Goal: Transaction & Acquisition: Obtain resource

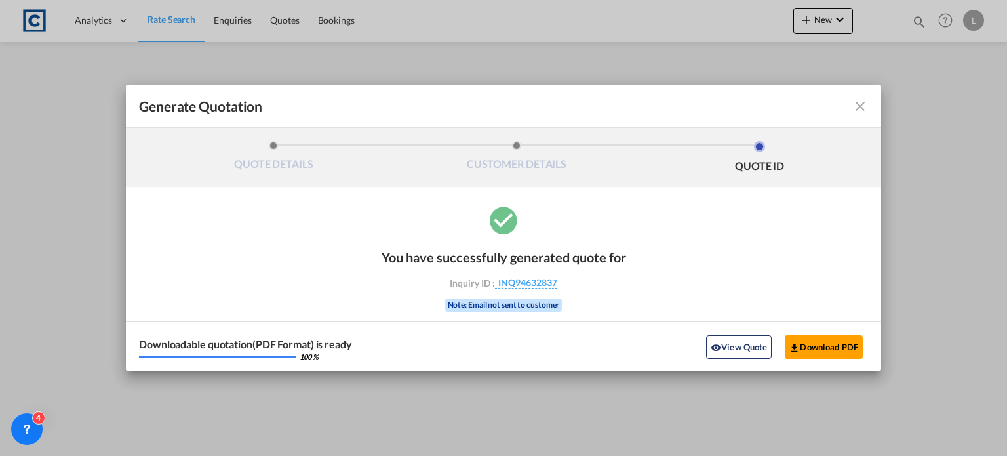
click at [857, 110] on md-icon "icon-close fg-AAA8AD cursor m-0" at bounding box center [861, 106] width 16 height 16
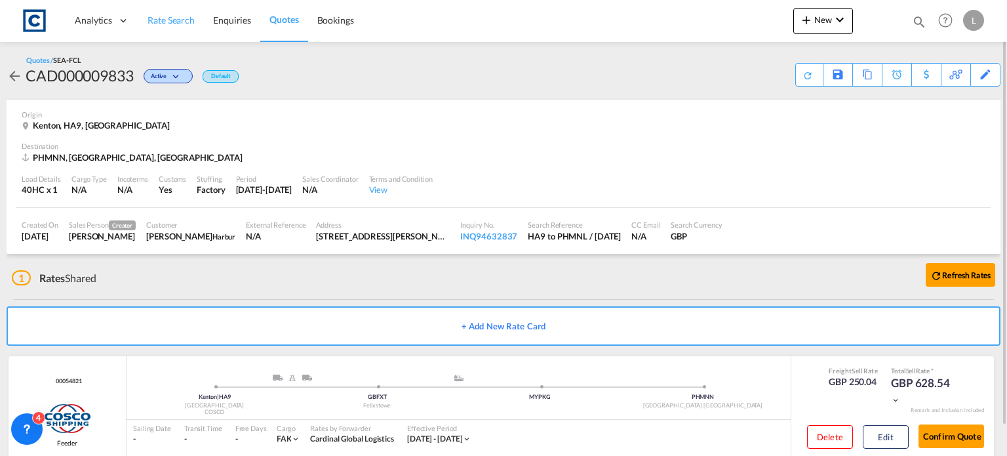
click at [163, 19] on span "Rate Search" at bounding box center [171, 19] width 47 height 11
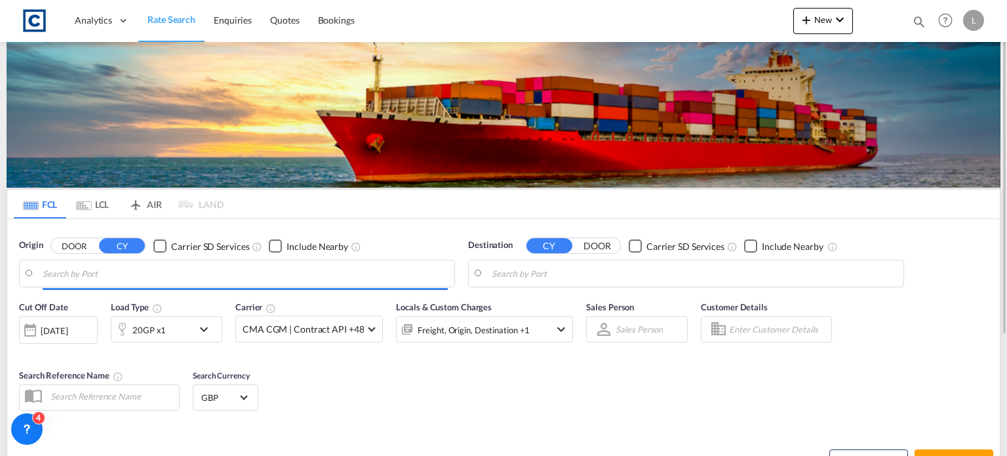
type input "GB-HA9, [PERSON_NAME]"
type input "[GEOGRAPHIC_DATA], PHMNL"
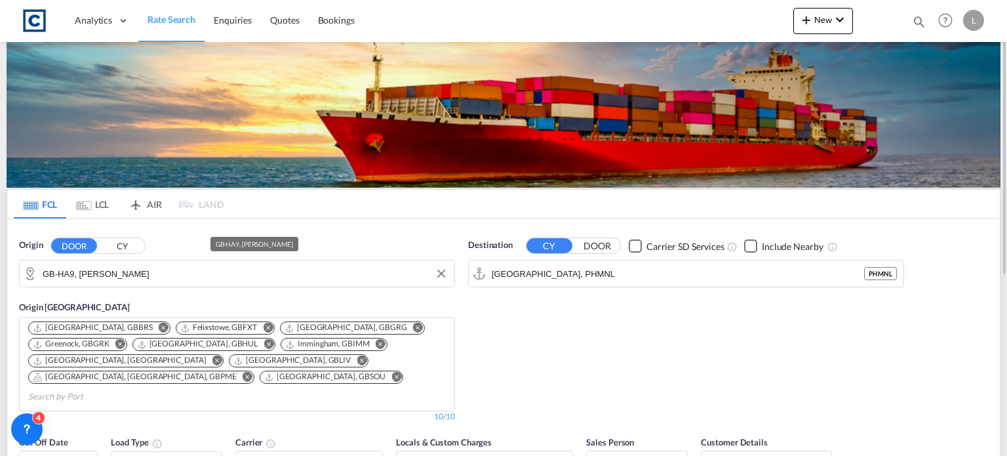
click at [120, 274] on input "GB-HA9, [PERSON_NAME]" at bounding box center [245, 274] width 405 height 20
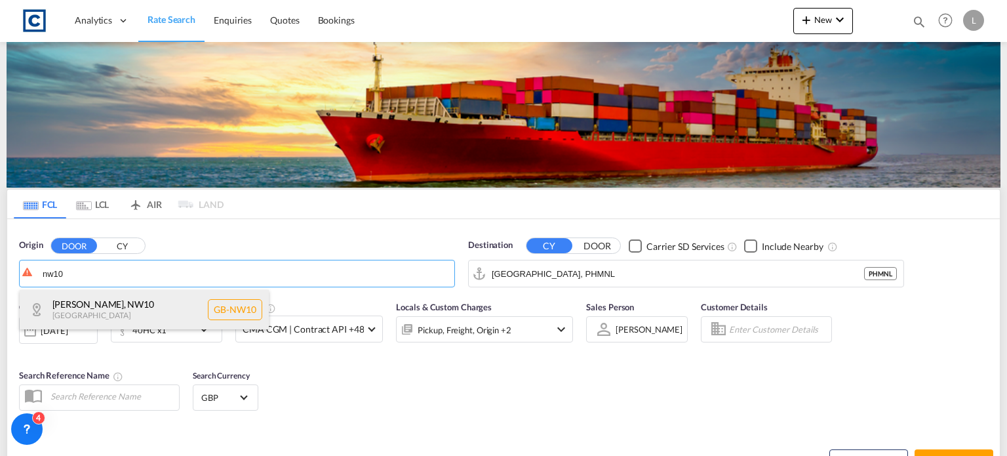
click at [75, 314] on div "[PERSON_NAME] , NW10 [GEOGRAPHIC_DATA] [GEOGRAPHIC_DATA]-NW10" at bounding box center [144, 309] width 249 height 39
type input "GB-NW10, [PERSON_NAME]"
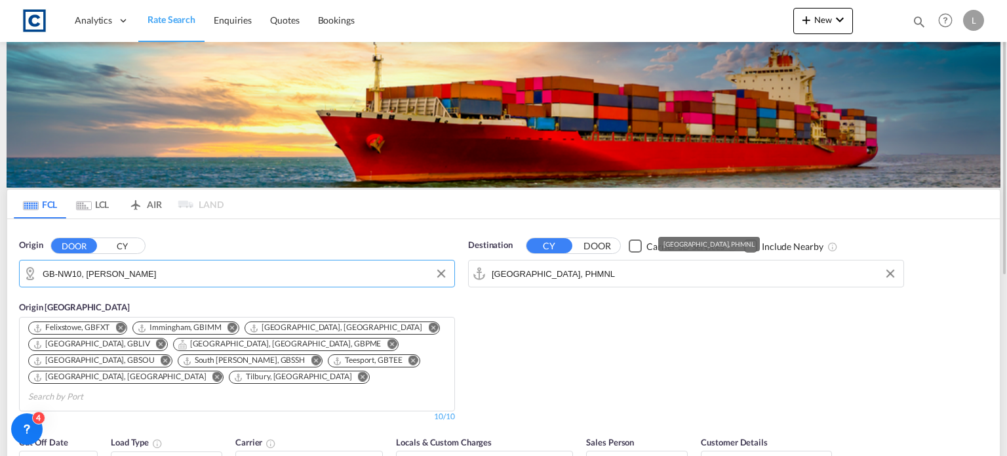
click at [564, 273] on input "[GEOGRAPHIC_DATA], PHMNL" at bounding box center [694, 274] width 405 height 20
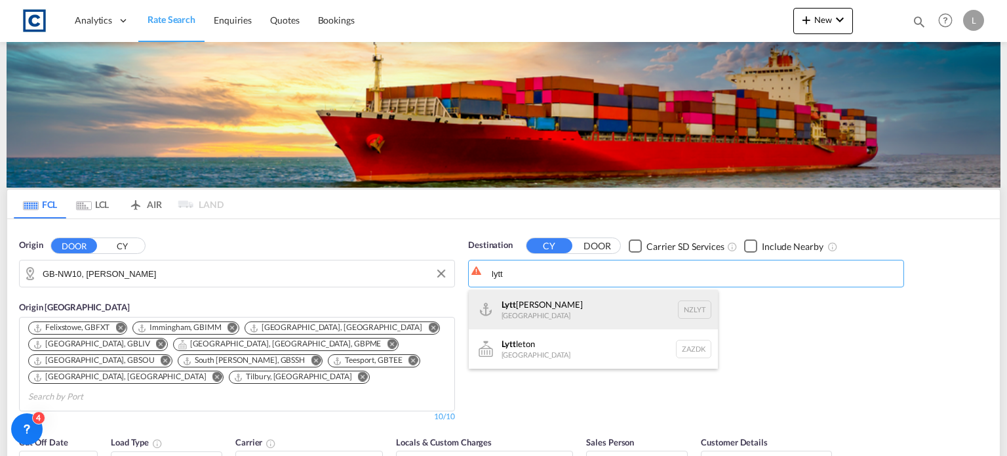
click at [534, 318] on div "[PERSON_NAME] [GEOGRAPHIC_DATA] NZLYT" at bounding box center [593, 309] width 249 height 39
type input "Lyttelton, NZLYT"
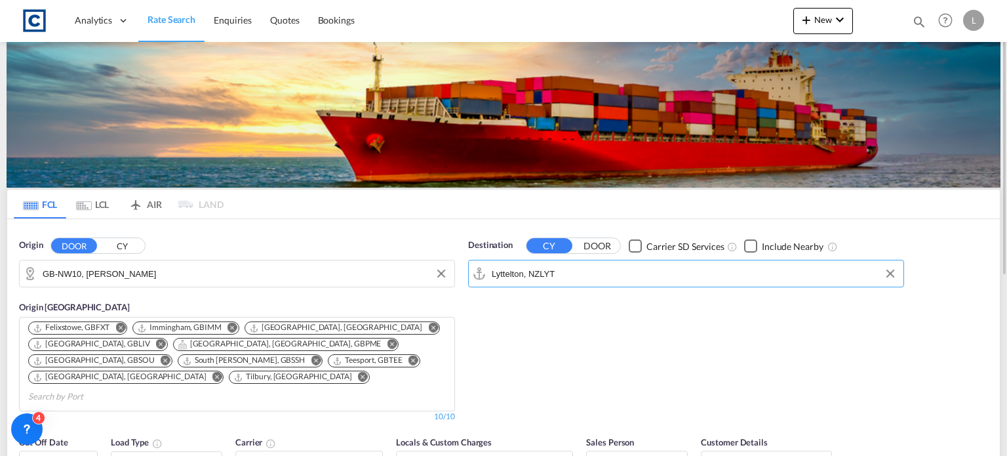
scroll to position [66, 0]
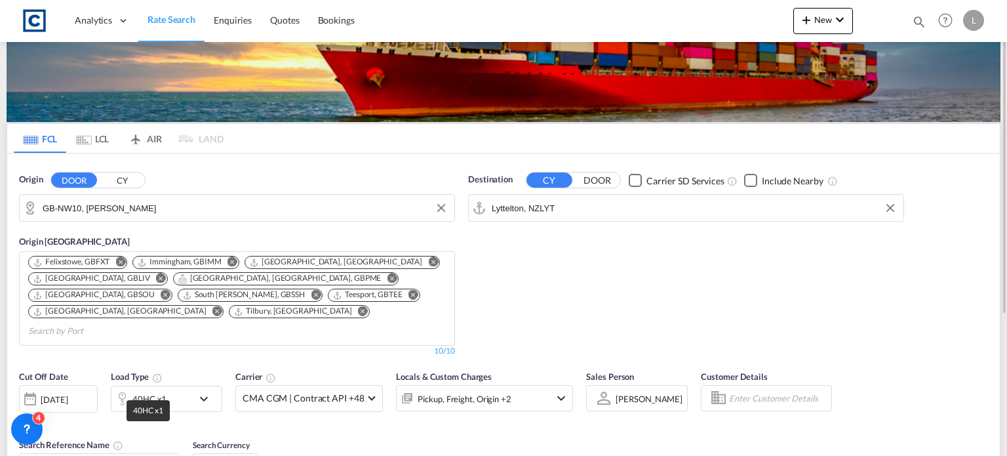
click at [162, 390] on div "40HC x1" at bounding box center [149, 399] width 34 height 18
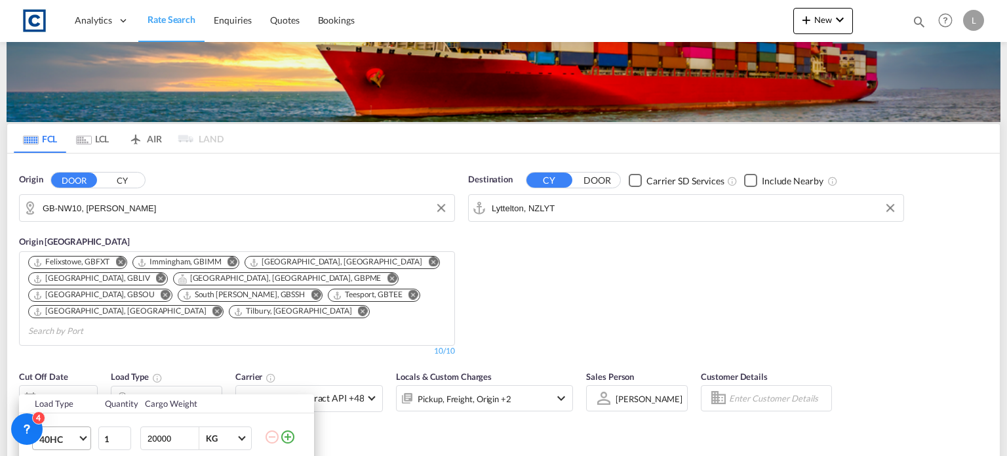
click at [64, 439] on span "40HC" at bounding box center [58, 439] width 38 height 13
click at [47, 298] on div "20GP" at bounding box center [50, 297] width 23 height 13
click at [417, 435] on div "Load Type Quantity Cargo Weight 20GP 1 20000 KG KG Load type addition is restri…" at bounding box center [503, 228] width 1007 height 456
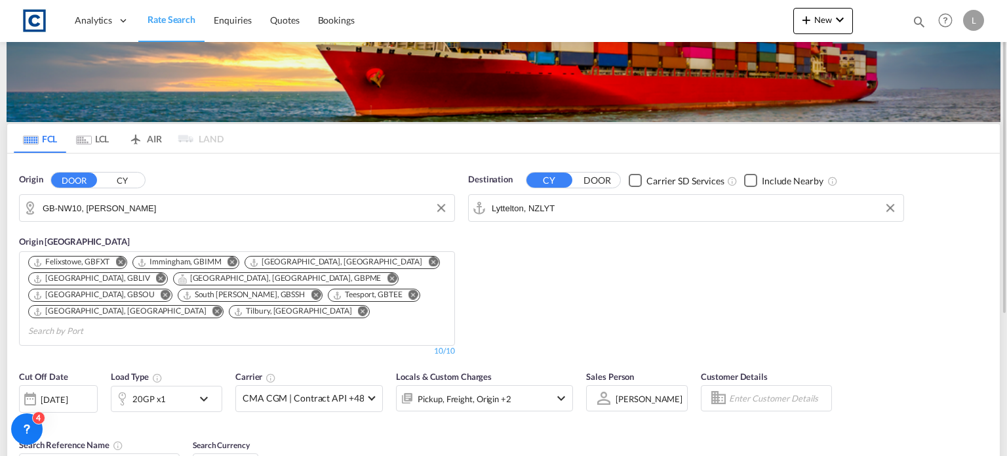
scroll to position [131, 0]
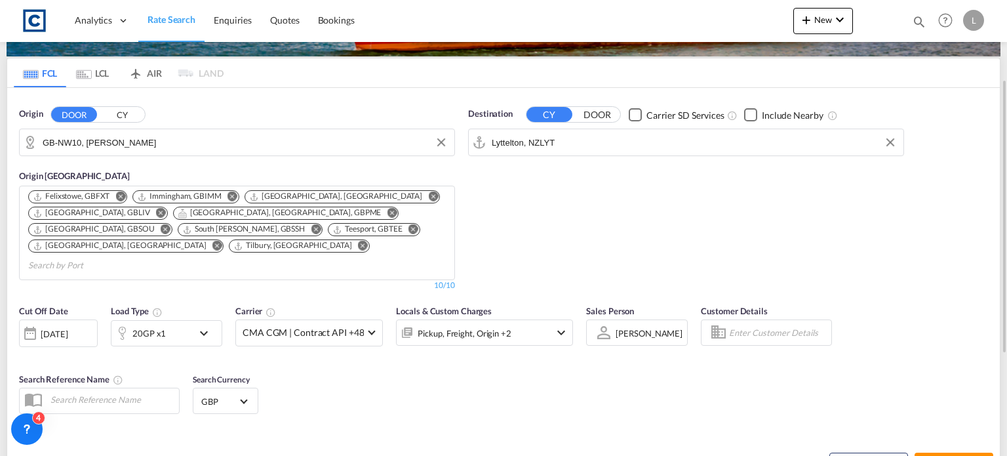
click at [933, 453] on button "Search Rates" at bounding box center [954, 465] width 79 height 24
type input "NW10 to NZLYT / [DATE]"
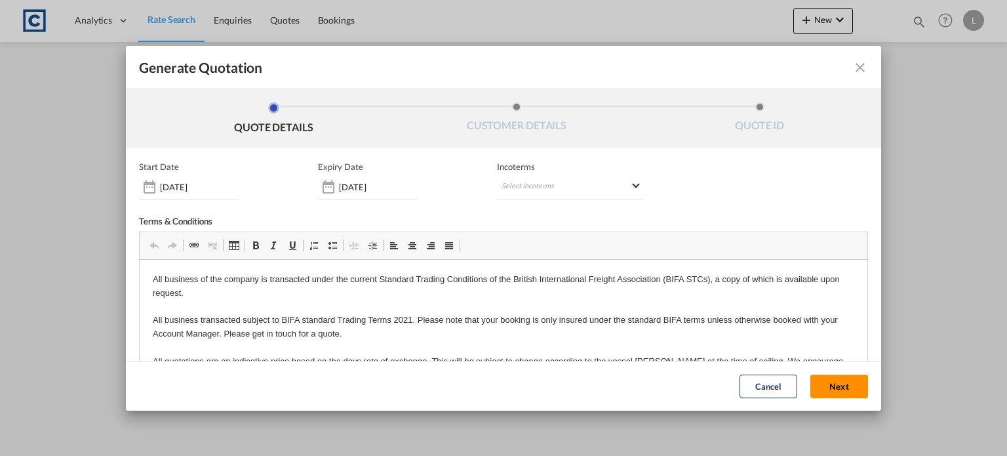
click at [811, 377] on button "Next" at bounding box center [840, 387] width 58 height 24
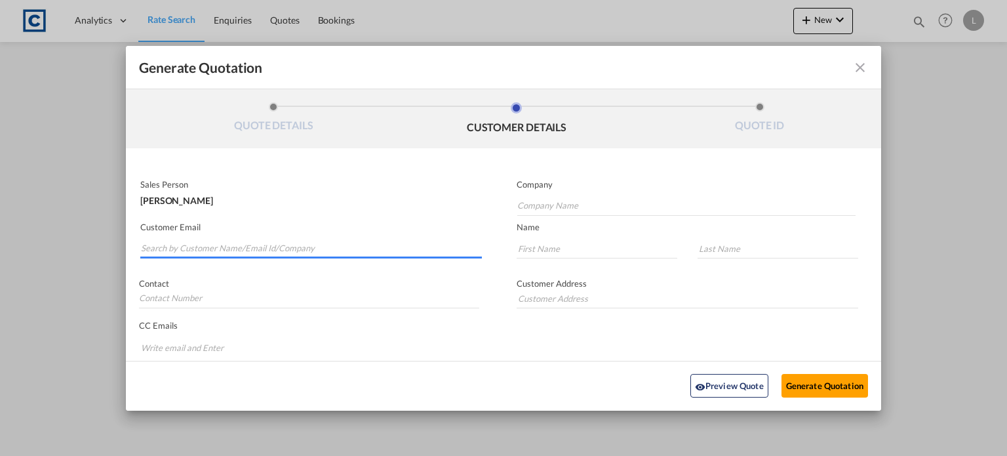
click at [152, 243] on input "Search by Customer Name/Email Id/Company" at bounding box center [311, 249] width 341 height 20
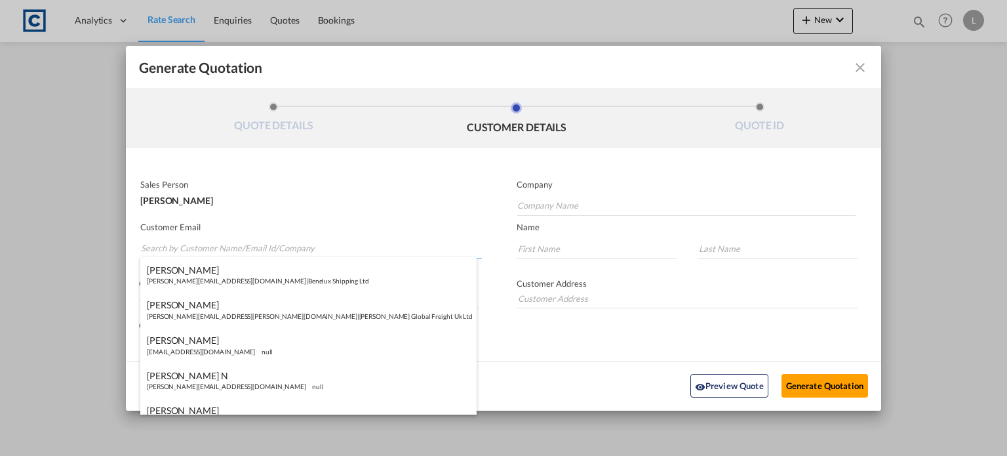
paste input "[PERSON_NAME] <[PERSON_NAME][EMAIL_ADDRESS][PERSON_NAME][DOMAIN_NAME]>"
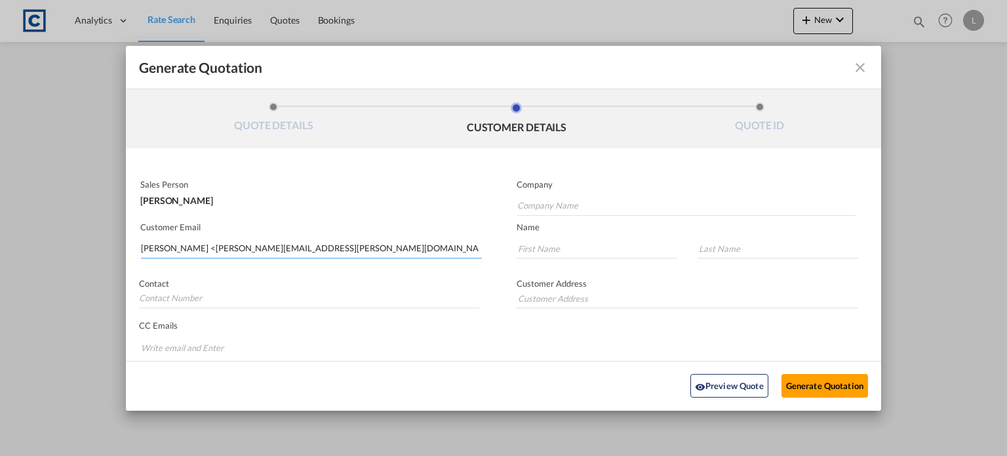
click at [184, 249] on input "Sam Toole <Sam.Toole@icon-moving.com>" at bounding box center [311, 249] width 341 height 20
click at [282, 243] on input "Sam.Toole@icon-moving.com>" at bounding box center [311, 249] width 341 height 20
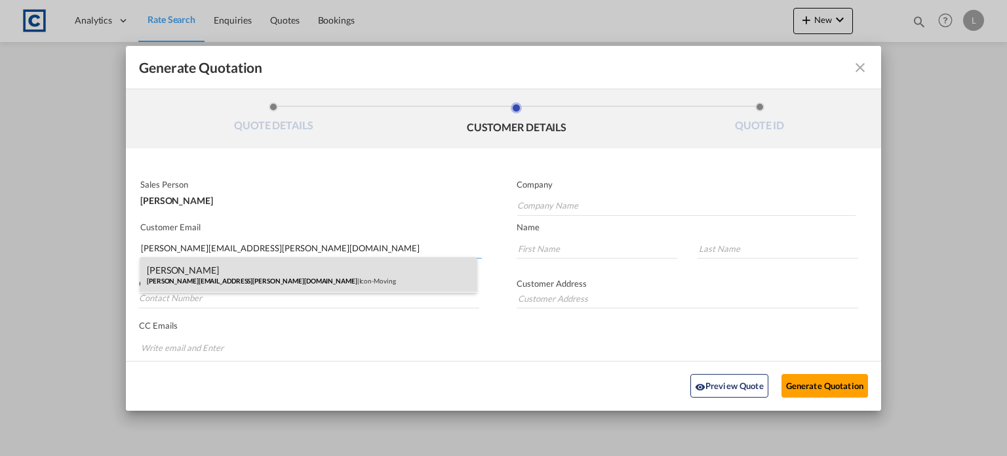
type input "Sam.Toole@icon-moving.com"
click at [172, 282] on div "Sam Toole Sam.Toole@icon-moving.com | Icon-Moving" at bounding box center [308, 274] width 336 height 35
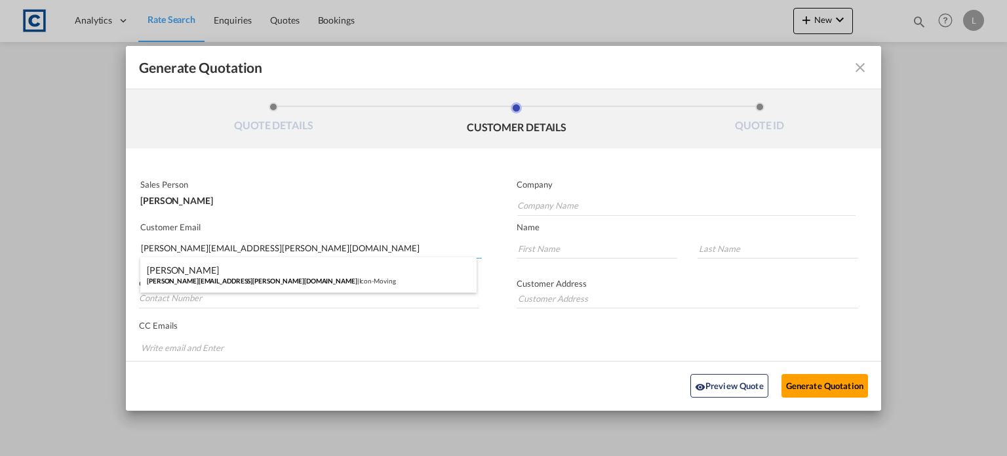
type input "Icon-Moving"
type input "Sam"
type input "Toole"
type input "44(0)1892 600500"
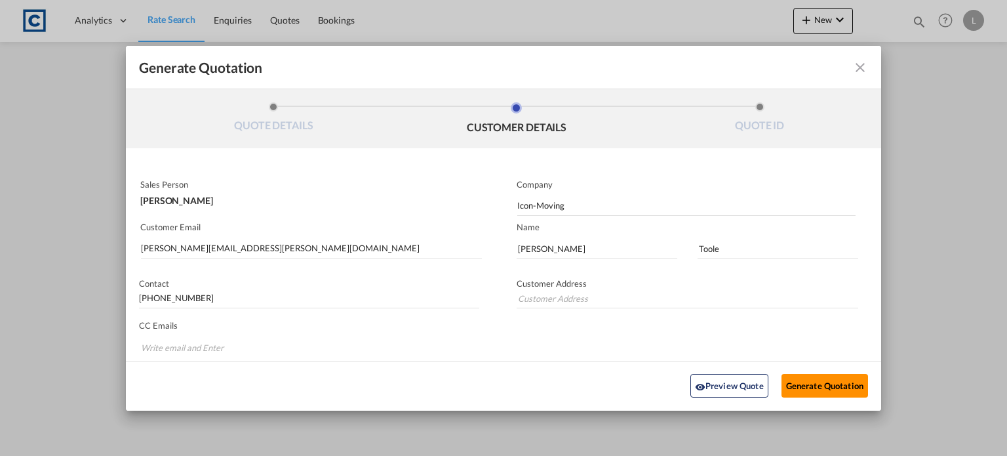
click at [818, 384] on button "Generate Quotation" at bounding box center [825, 386] width 87 height 24
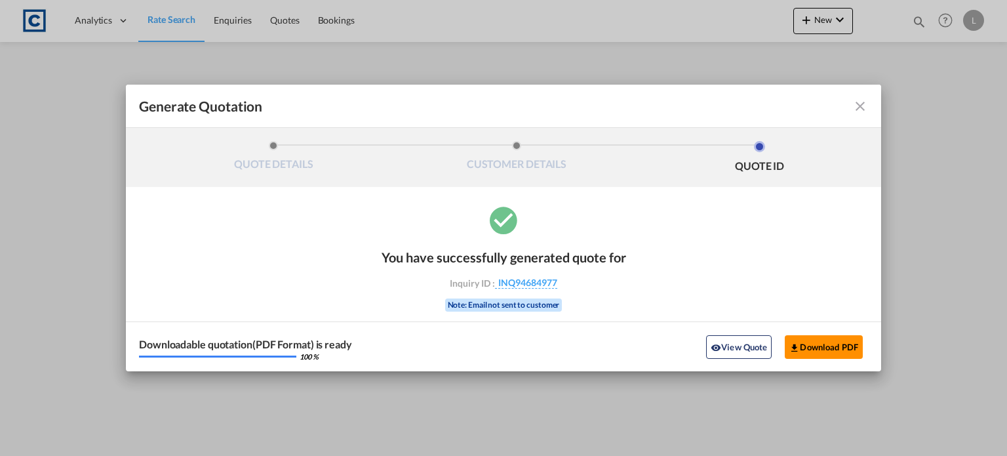
click at [815, 350] on button "Download PDF" at bounding box center [824, 347] width 78 height 24
click at [857, 107] on md-icon "icon-close fg-AAA8AD cursor m-0" at bounding box center [861, 106] width 16 height 16
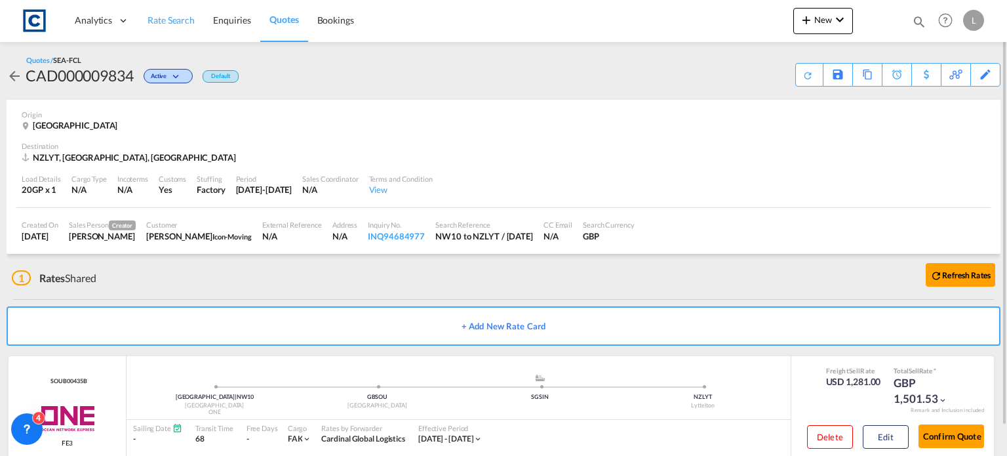
click at [163, 14] on span "Rate Search" at bounding box center [171, 19] width 47 height 11
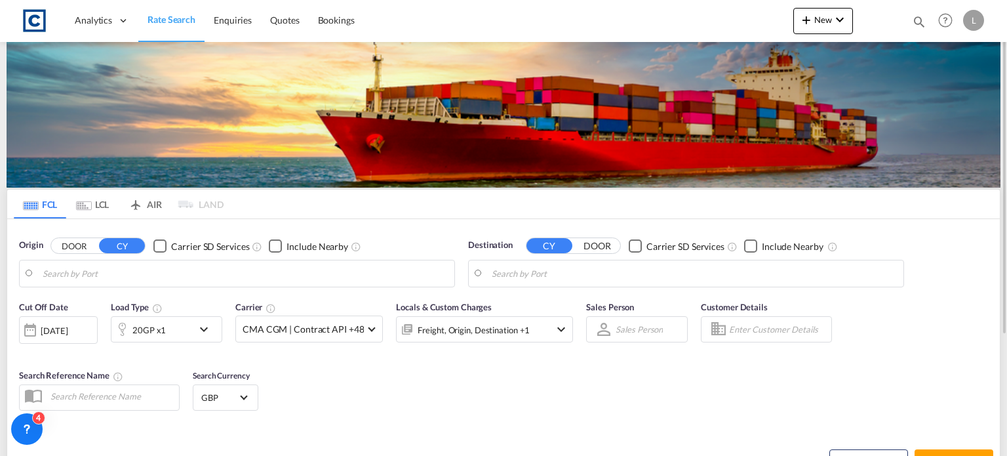
type input "GB-NW10, [PERSON_NAME]"
type input "Lyttelton, NZLYT"
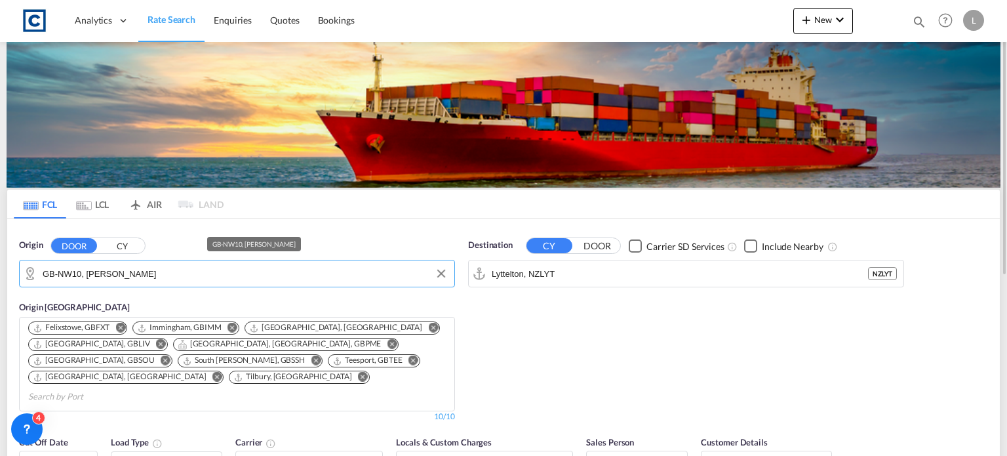
click at [115, 277] on input "GB-NW10, [PERSON_NAME]" at bounding box center [245, 274] width 405 height 20
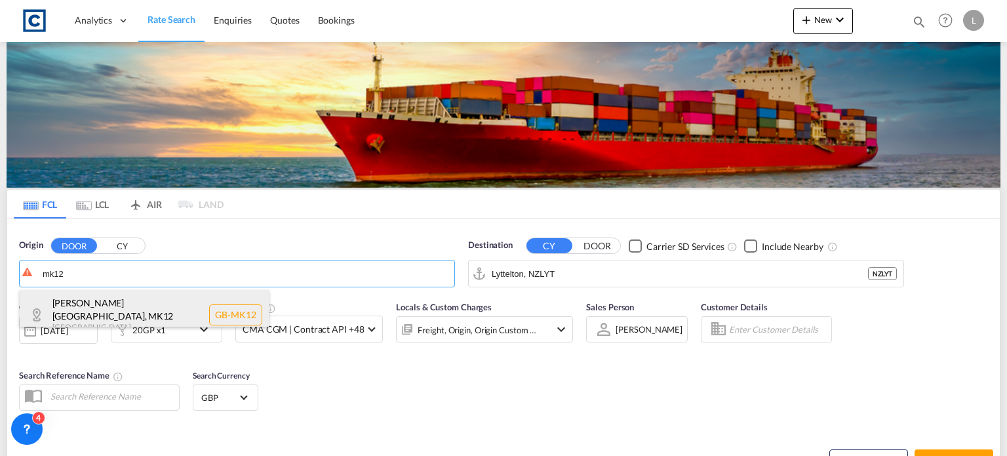
click at [116, 312] on div "Milton Keynes , MK12 United Kingdom GB-MK12" at bounding box center [144, 315] width 249 height 50
type input "GB-MK12, Milton Keynes"
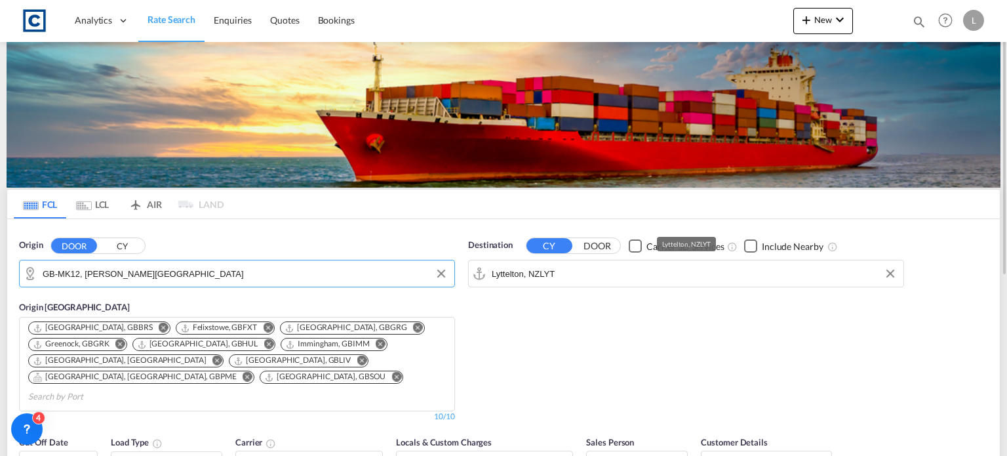
click at [569, 274] on input "Lyttelton, NZLYT" at bounding box center [694, 274] width 405 height 20
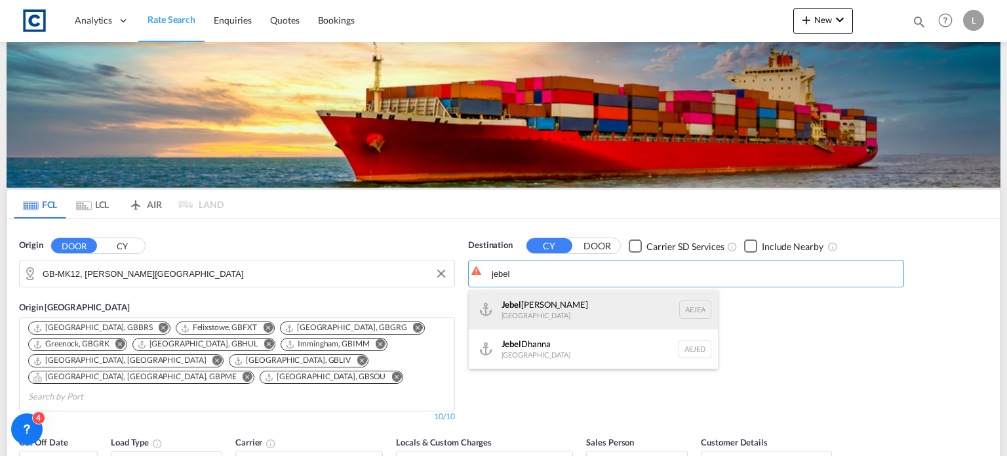
click at [525, 304] on div "Jebel Ali United Arab Emirates AEJEA" at bounding box center [593, 309] width 249 height 39
type input "Jebel Ali, AEJEA"
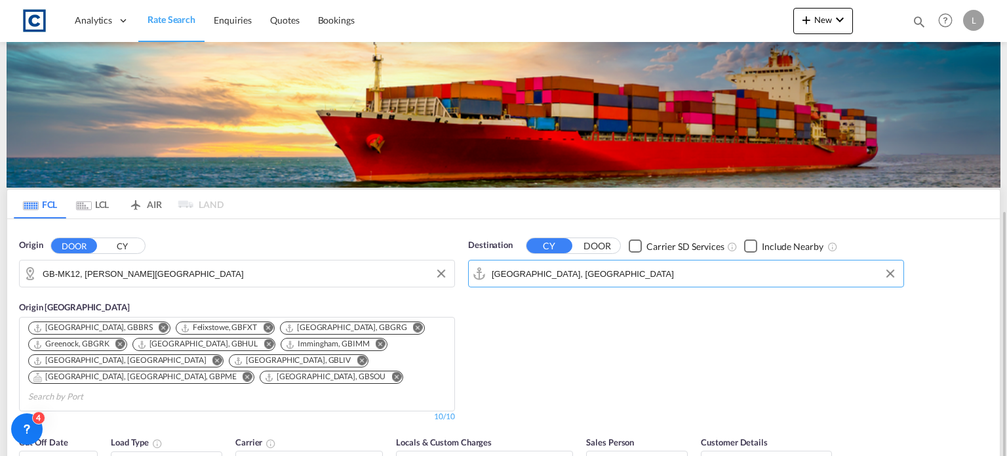
scroll to position [131, 0]
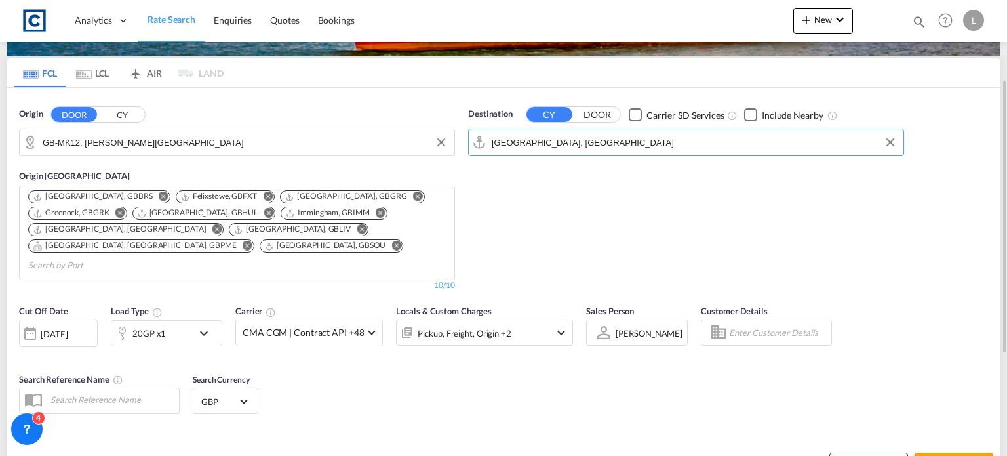
click at [166, 320] on div "20GP x1" at bounding box center [152, 333] width 81 height 26
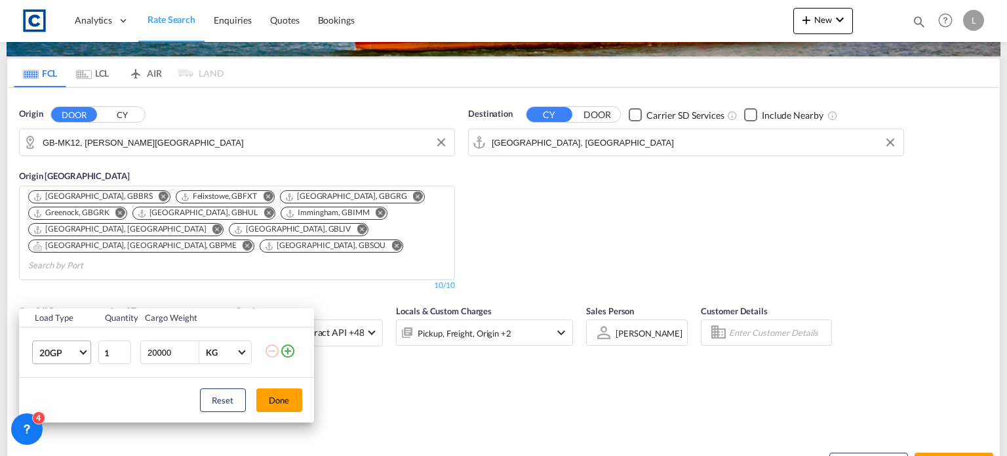
click at [69, 351] on span "20GP" at bounding box center [58, 352] width 38 height 13
click at [66, 354] on md-option "40HC" at bounding box center [72, 360] width 89 height 31
click at [281, 399] on button "Done" at bounding box center [279, 400] width 46 height 24
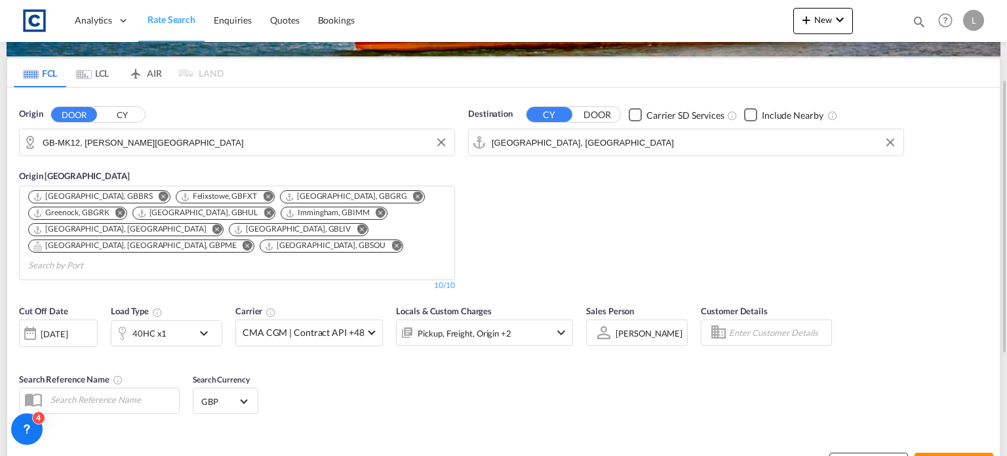
click at [952, 453] on button "Search Rates" at bounding box center [954, 465] width 79 height 24
type input "MK12 to AEJEA / 22 Sep 2025"
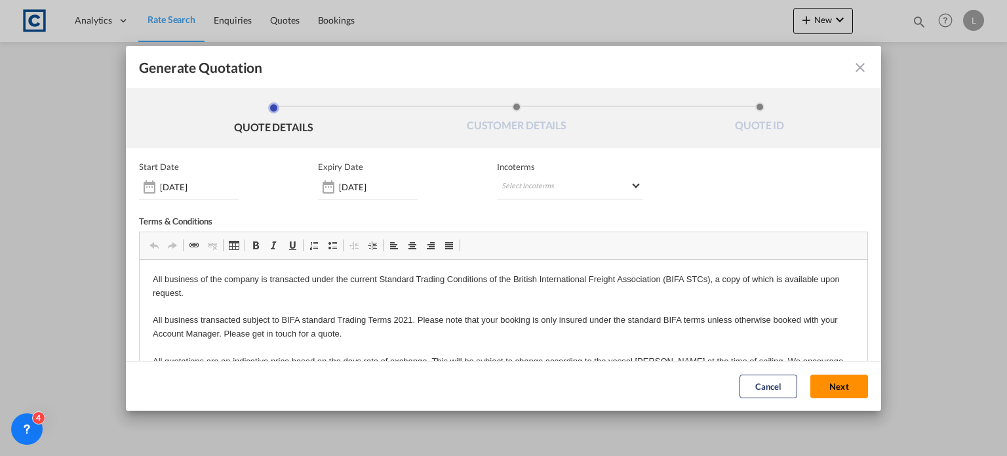
click at [822, 385] on button "Next" at bounding box center [840, 387] width 58 height 24
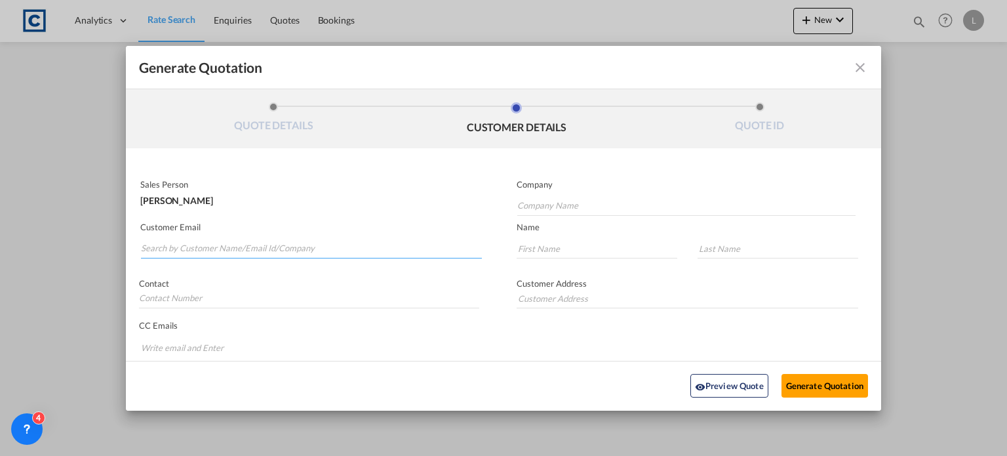
click at [166, 239] on input "Search by Customer Name/Email Id/Company" at bounding box center [311, 249] width 341 height 20
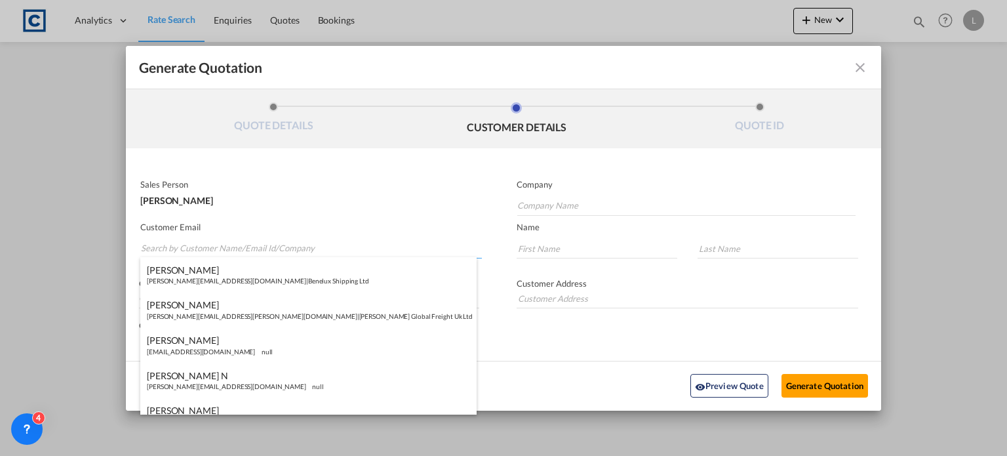
paste input "Locarno Andrea (UK) <Andrea.Locarno@gruber-logistics.com>"
click at [225, 247] on input "Locarno Andrea (UK) <Andrea.Locarno@gruber-logistics.com>" at bounding box center [311, 249] width 341 height 20
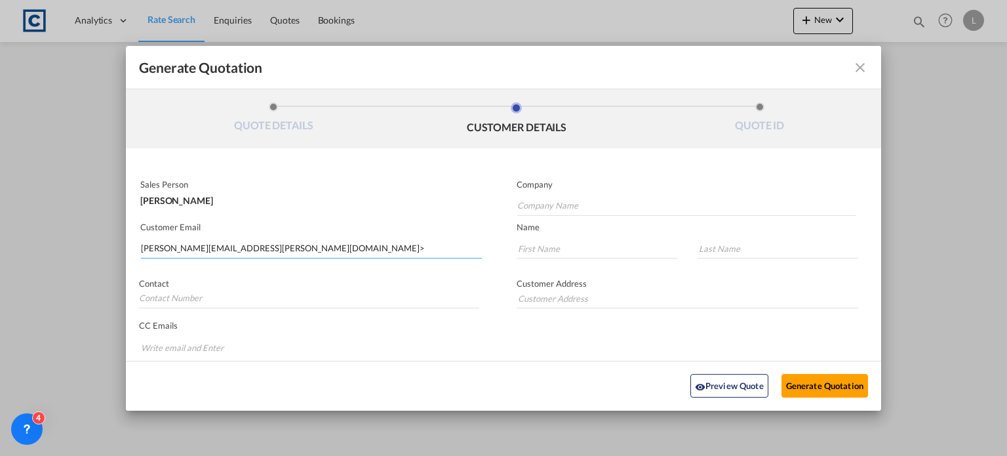
click at [314, 246] on input "Andrea.Locarno@gruber-logistics.com>" at bounding box center [311, 249] width 341 height 20
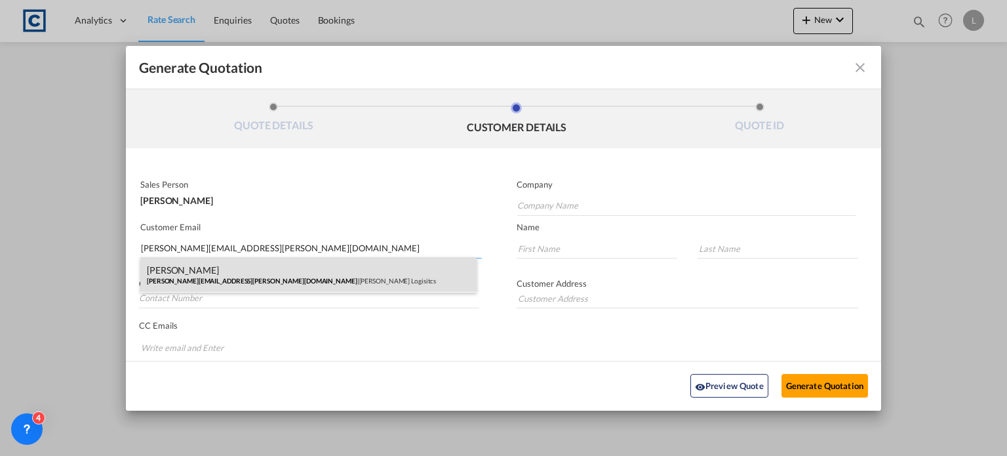
type input "Andrea.Locarno@gruber-logistics.com"
click at [233, 269] on div "Andrea Locarno Andrea.Locarno@gruber-logistics.com | Gruber Logisitcs" at bounding box center [308, 274] width 336 height 35
type input "Gruber Logisitcs"
type input "Andrea"
type input "Locarno"
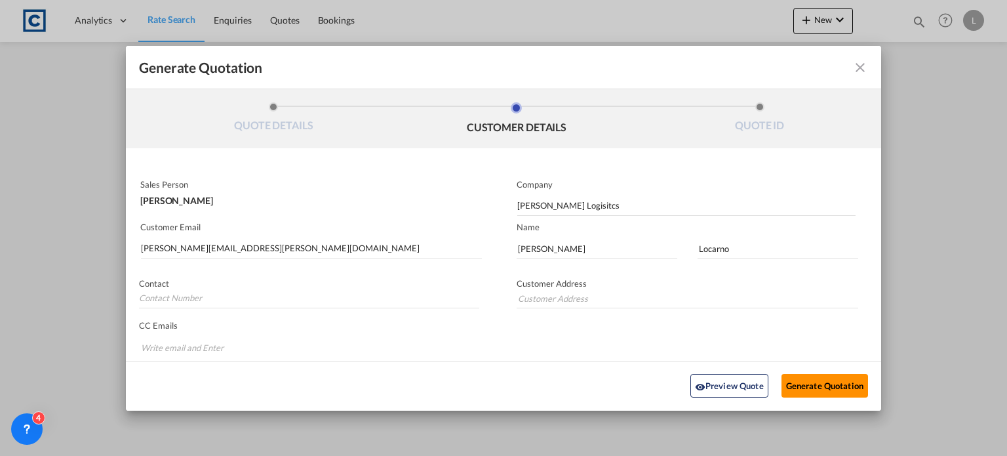
click at [824, 387] on button "Generate Quotation" at bounding box center [825, 386] width 87 height 24
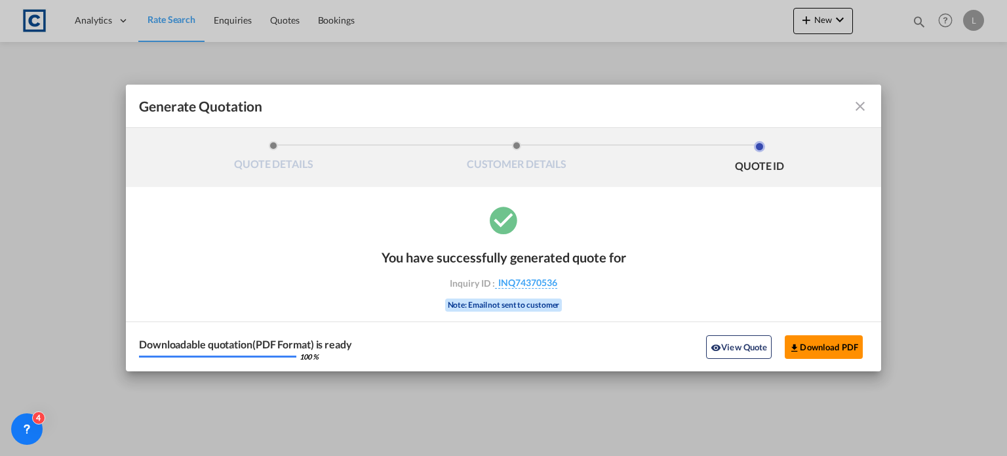
click at [809, 348] on button "Download PDF" at bounding box center [824, 347] width 78 height 24
